Goal: Information Seeking & Learning: Learn about a topic

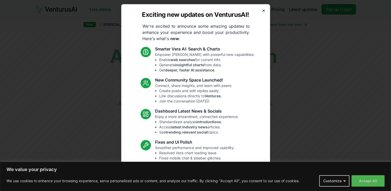
click at [241, 11] on icon "button" at bounding box center [263, 11] width 4 height 4
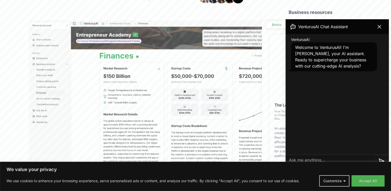
scroll to position [154, 0]
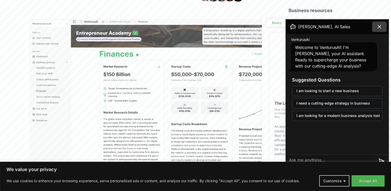
click at [241, 28] on icon at bounding box center [379, 27] width 6 height 6
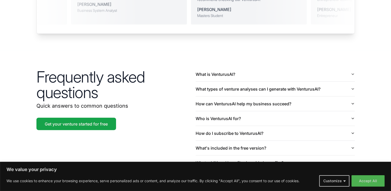
scroll to position [1185, 0]
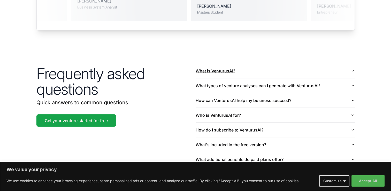
click at [241, 64] on button "What is VenturusAI?" at bounding box center [274, 71] width 159 height 14
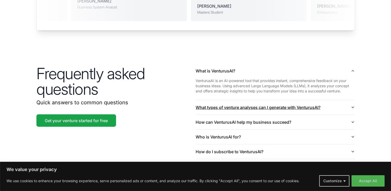
click at [241, 105] on icon "button" at bounding box center [352, 107] width 4 height 4
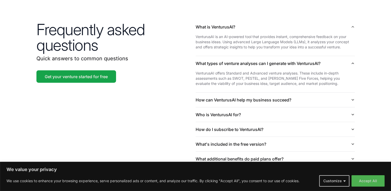
scroll to position [1234, 0]
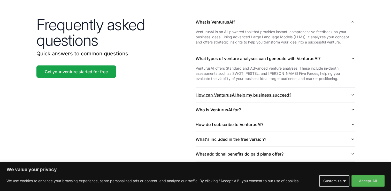
click at [241, 93] on icon "button" at bounding box center [352, 95] width 4 height 4
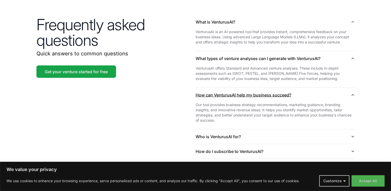
click at [241, 93] on icon "button" at bounding box center [352, 95] width 4 height 4
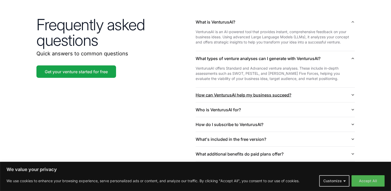
click at [241, 93] on icon "button" at bounding box center [352, 95] width 4 height 4
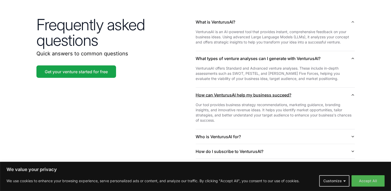
click at [241, 93] on icon "button" at bounding box center [352, 95] width 4 height 4
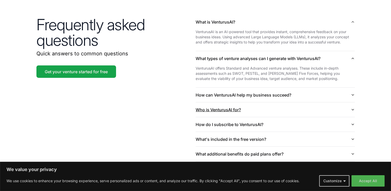
click at [241, 107] on icon "button" at bounding box center [352, 109] width 4 height 4
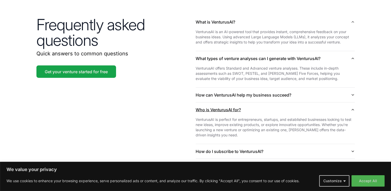
click at [241, 107] on icon "button" at bounding box center [352, 109] width 4 height 4
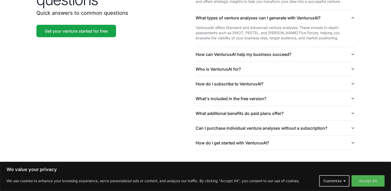
scroll to position [1278, 0]
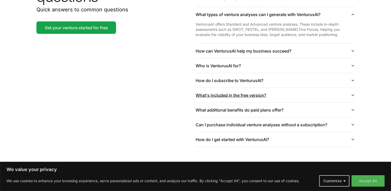
click at [241, 93] on icon "button" at bounding box center [352, 95] width 4 height 4
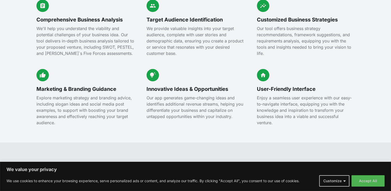
scroll to position [0, 0]
